Goal: Information Seeking & Learning: Learn about a topic

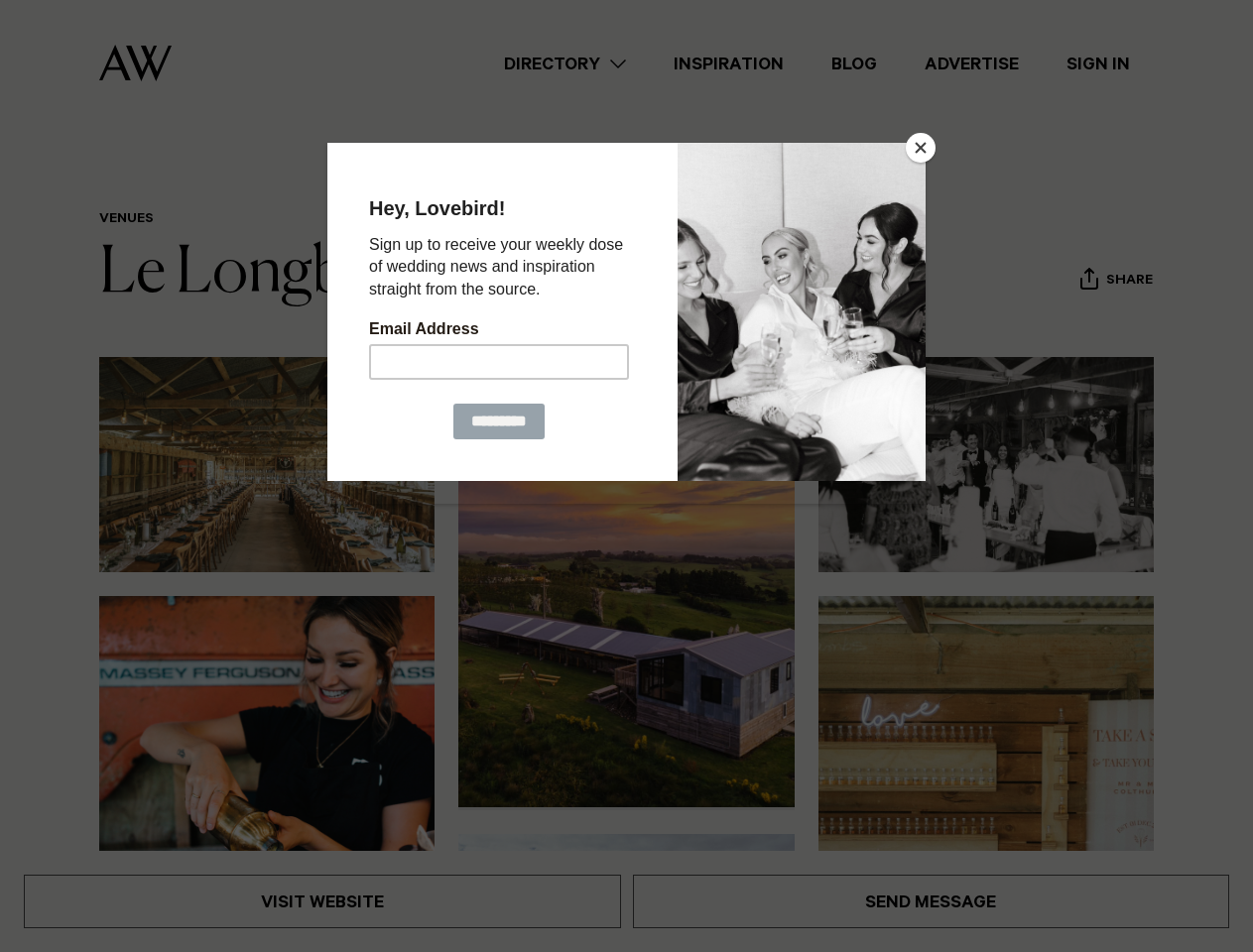
click at [921, 148] on button "Close" at bounding box center [921, 148] width 30 height 30
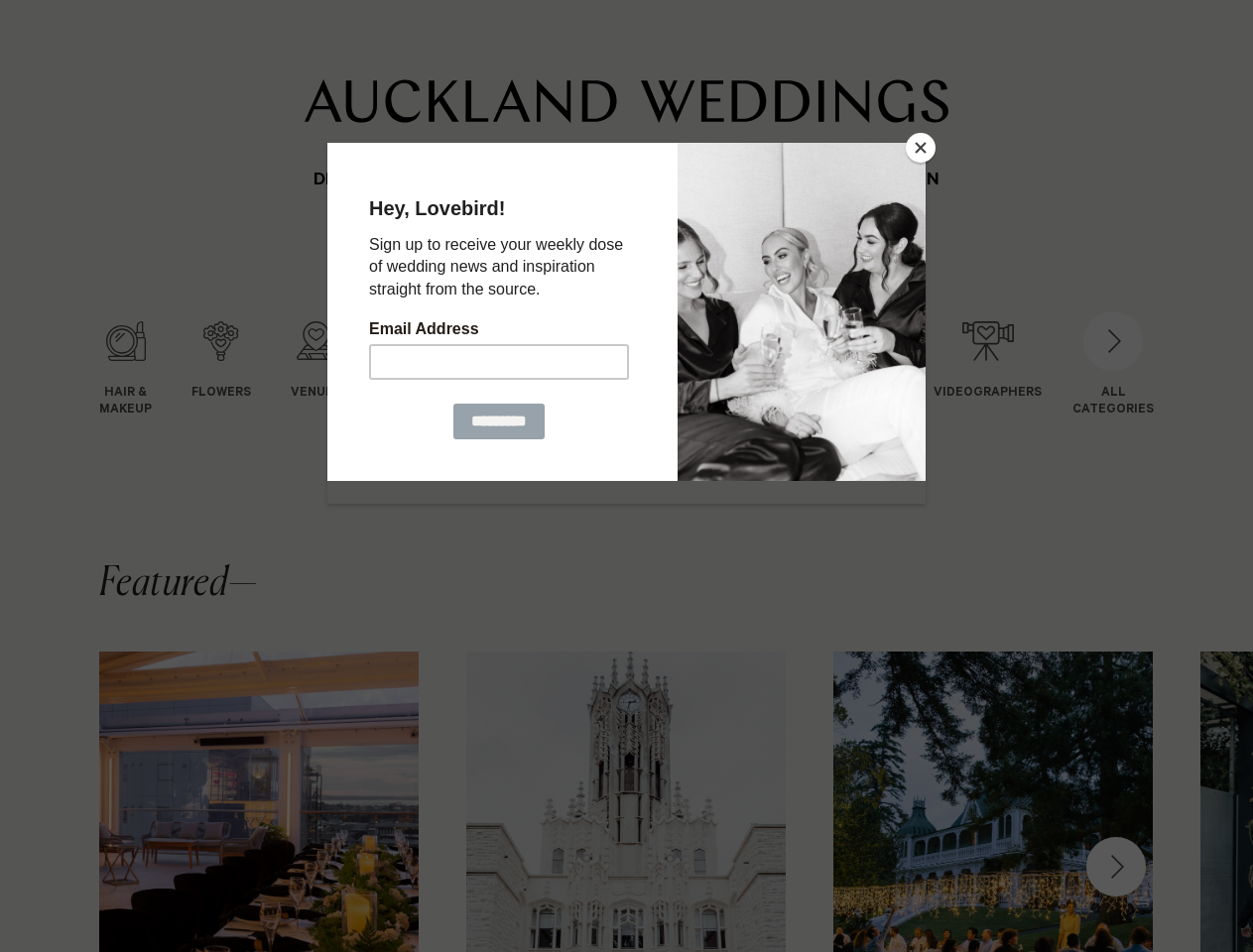
click at [921, 148] on button "Close" at bounding box center [921, 148] width 30 height 30
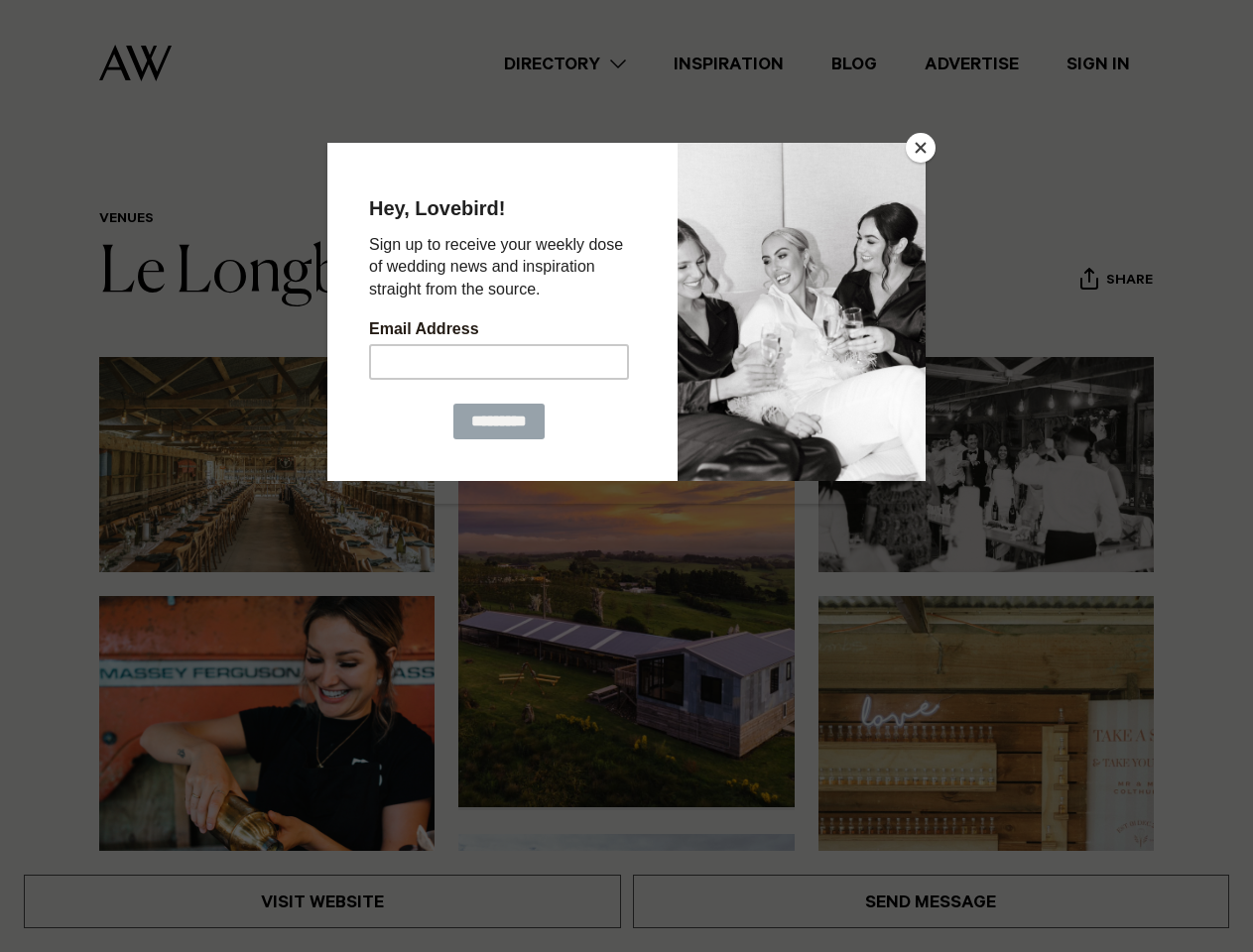
click at [921, 148] on button "Close" at bounding box center [921, 148] width 30 height 30
